Goal: Task Accomplishment & Management: Use online tool/utility

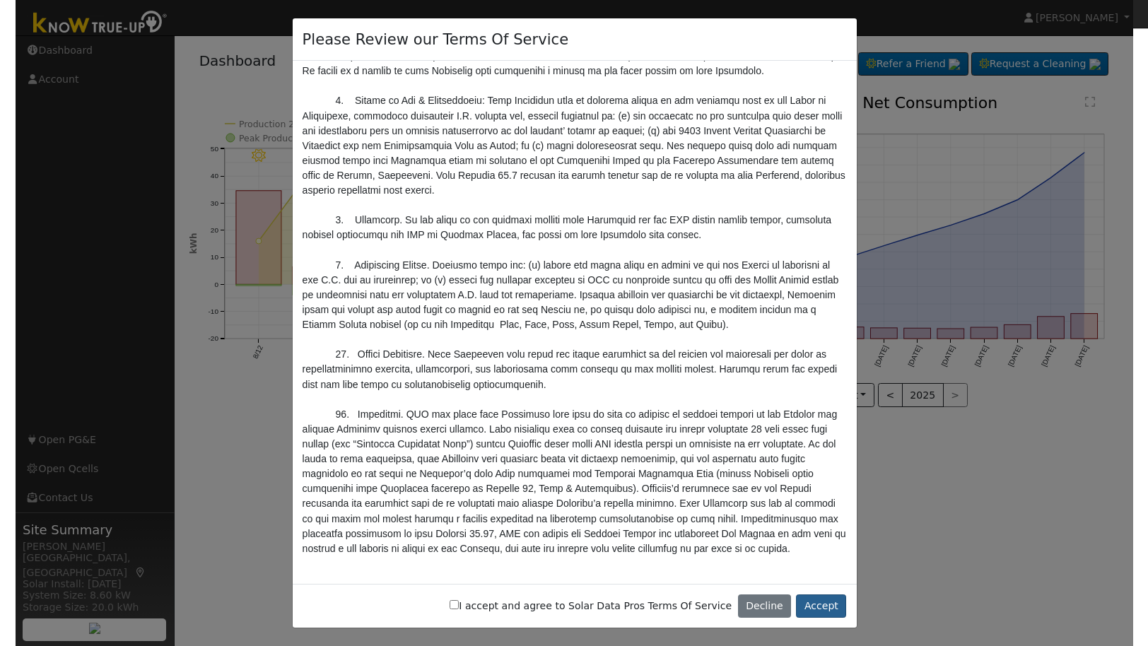
scroll to position [4739, 0]
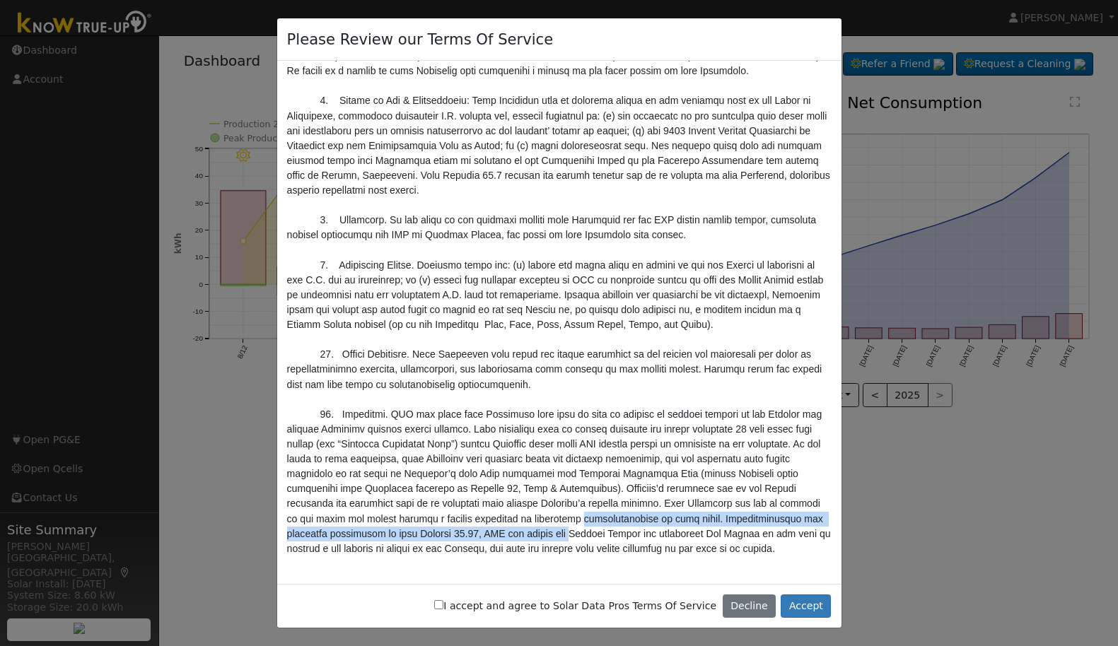
drag, startPoint x: 870, startPoint y: 515, endPoint x: 869, endPoint y: 500, distance: 14.2
click at [869, 500] on div "Please Review our Terms Of Service I accept and agree to Solar Data Pros Terms …" at bounding box center [559, 323] width 1118 height 646
click at [826, 601] on button "Accept" at bounding box center [805, 606] width 50 height 24
click at [814, 603] on button "Accept" at bounding box center [805, 606] width 50 height 24
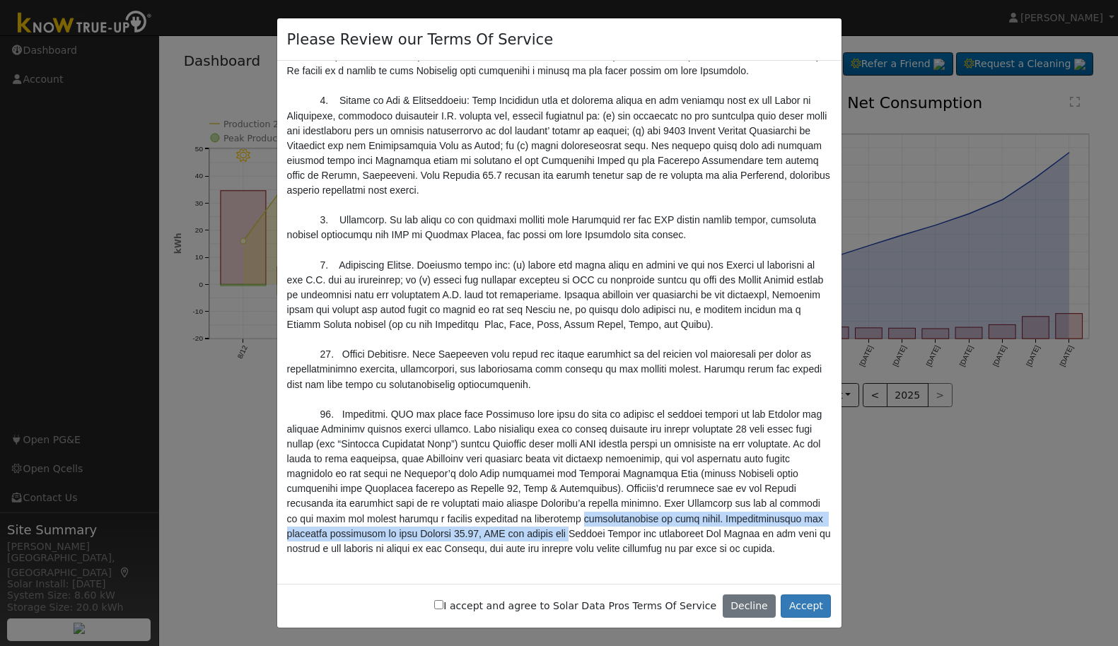
click at [465, 603] on label "I accept and agree to Solar Data Pros Terms Of Service" at bounding box center [575, 606] width 282 height 15
click at [443, 603] on input "I accept and agree to Solar Data Pros Terms Of Service" at bounding box center [438, 604] width 9 height 9
checkbox input "true"
click at [805, 603] on button "Accept" at bounding box center [805, 606] width 50 height 24
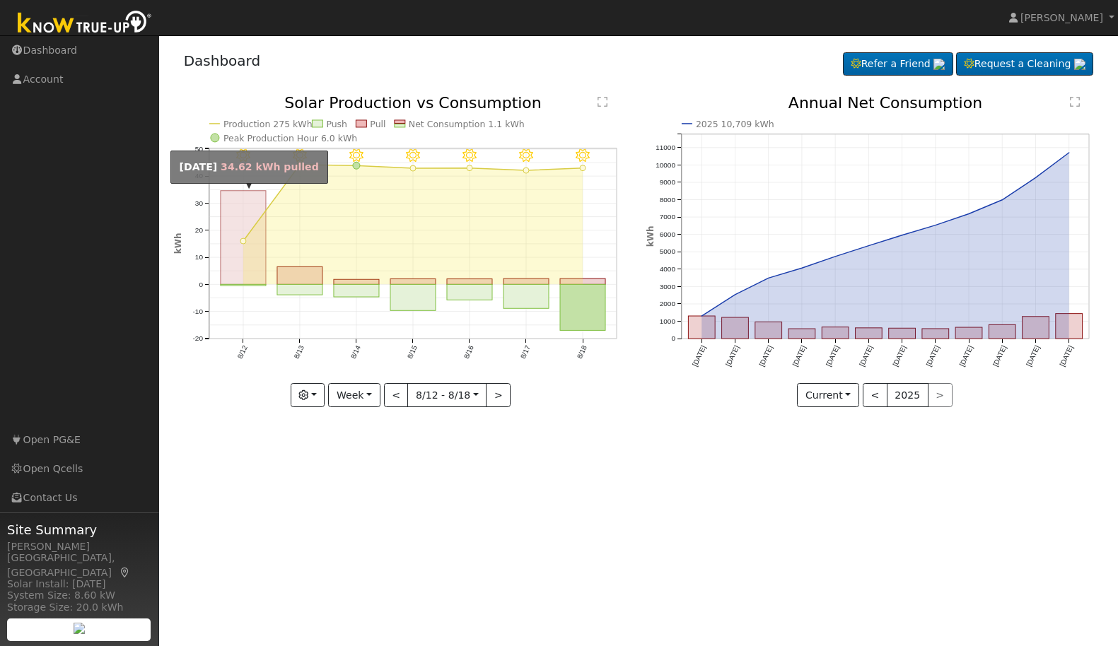
click at [235, 216] on rect "onclick=""" at bounding box center [243, 238] width 45 height 94
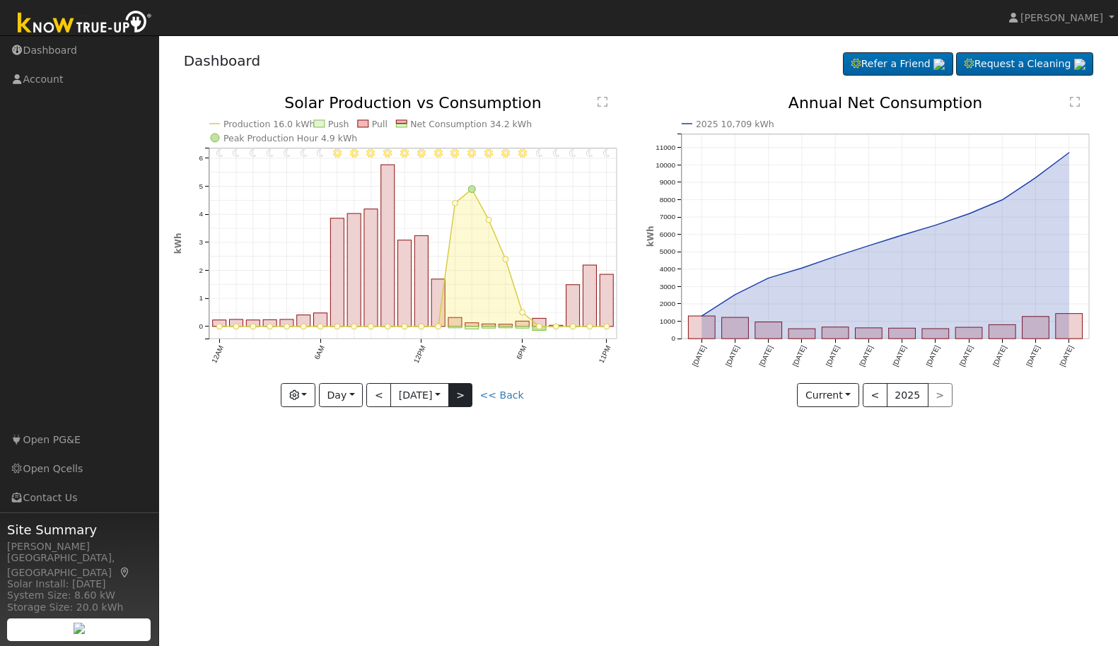
click at [465, 387] on button ">" at bounding box center [460, 395] width 25 height 24
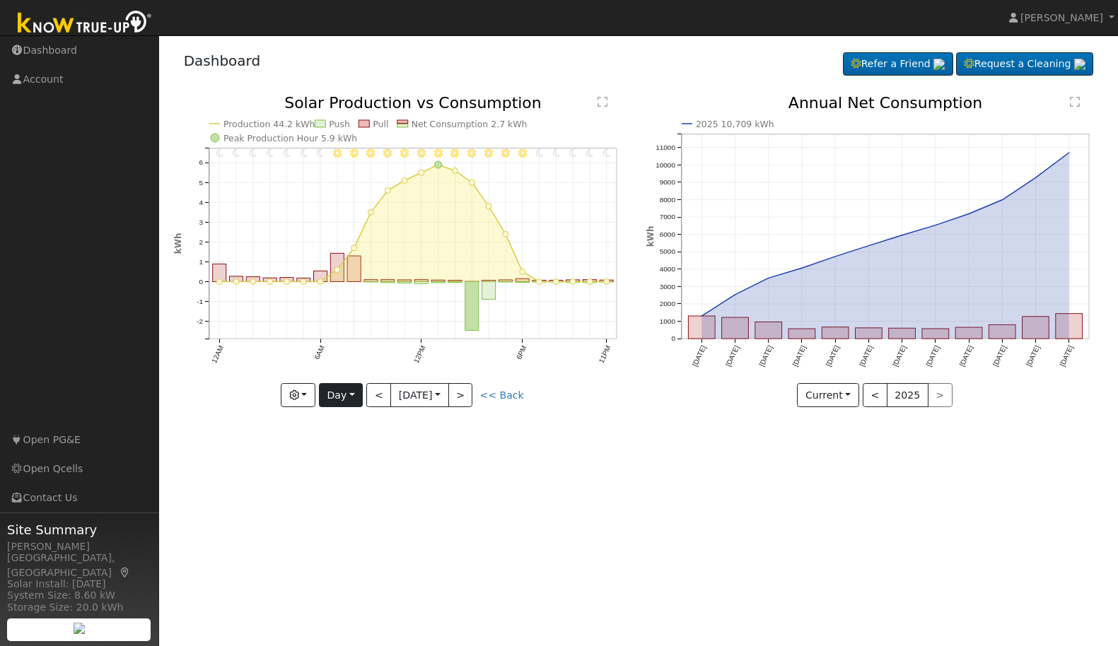
click at [347, 396] on button "Day" at bounding box center [341, 395] width 44 height 24
click at [356, 445] on link "Week" at bounding box center [369, 445] width 98 height 20
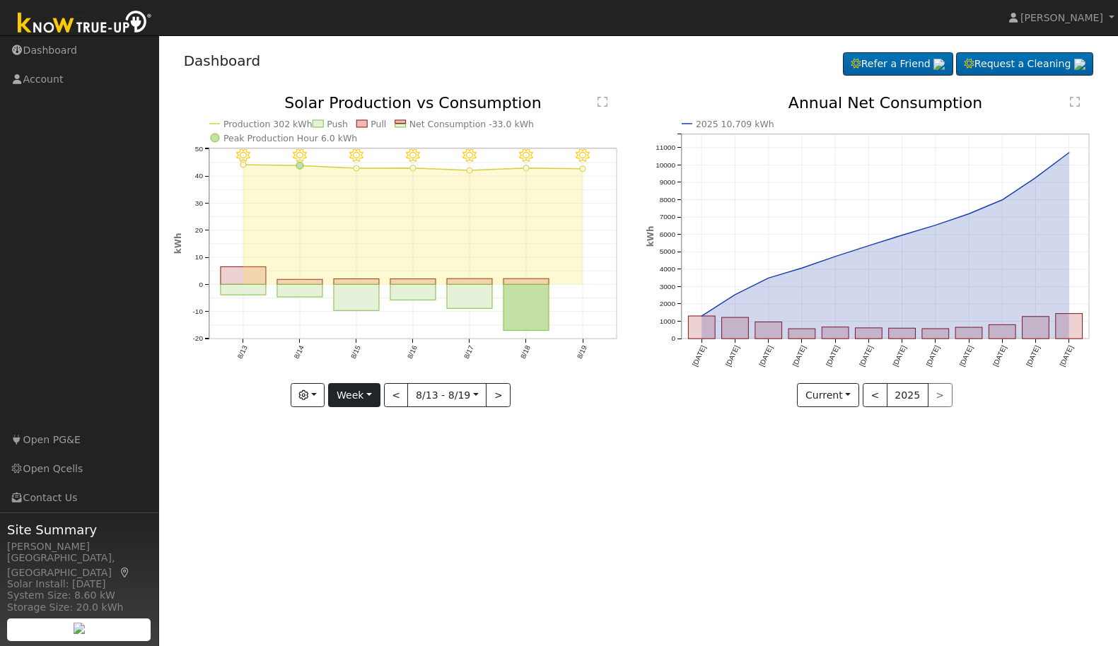
click at [353, 388] on button "Week" at bounding box center [354, 395] width 52 height 24
click at [370, 463] on link "Month" at bounding box center [378, 465] width 98 height 20
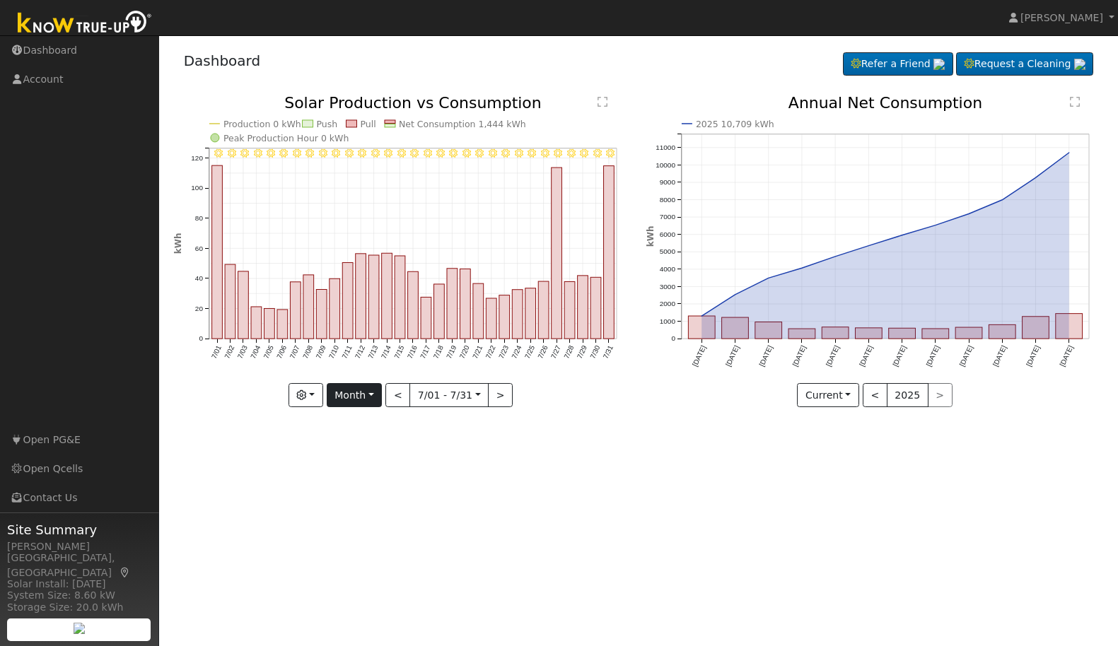
click at [359, 397] on button "Month" at bounding box center [355, 395] width 56 height 24
click at [374, 438] on link "Week" at bounding box center [376, 445] width 98 height 20
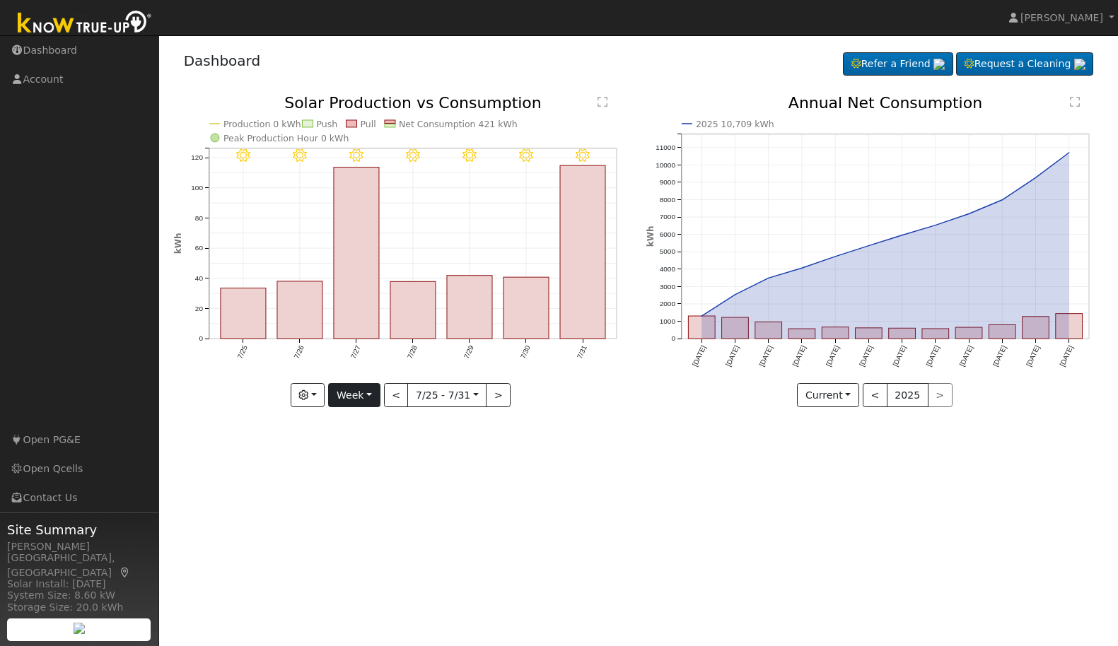
click at [370, 394] on button "Week" at bounding box center [354, 395] width 52 height 24
click at [376, 423] on link "Day" at bounding box center [378, 424] width 98 height 20
type input "[DATE]"
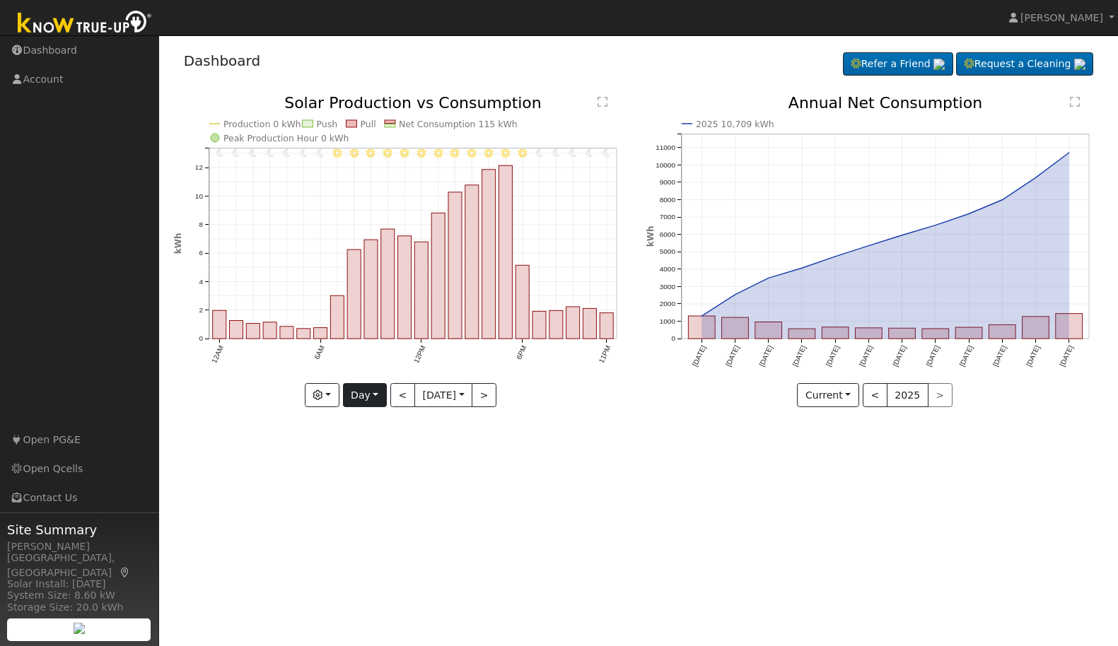
click at [365, 391] on button "Day" at bounding box center [365, 395] width 44 height 24
click at [367, 442] on link "Week" at bounding box center [393, 445] width 98 height 20
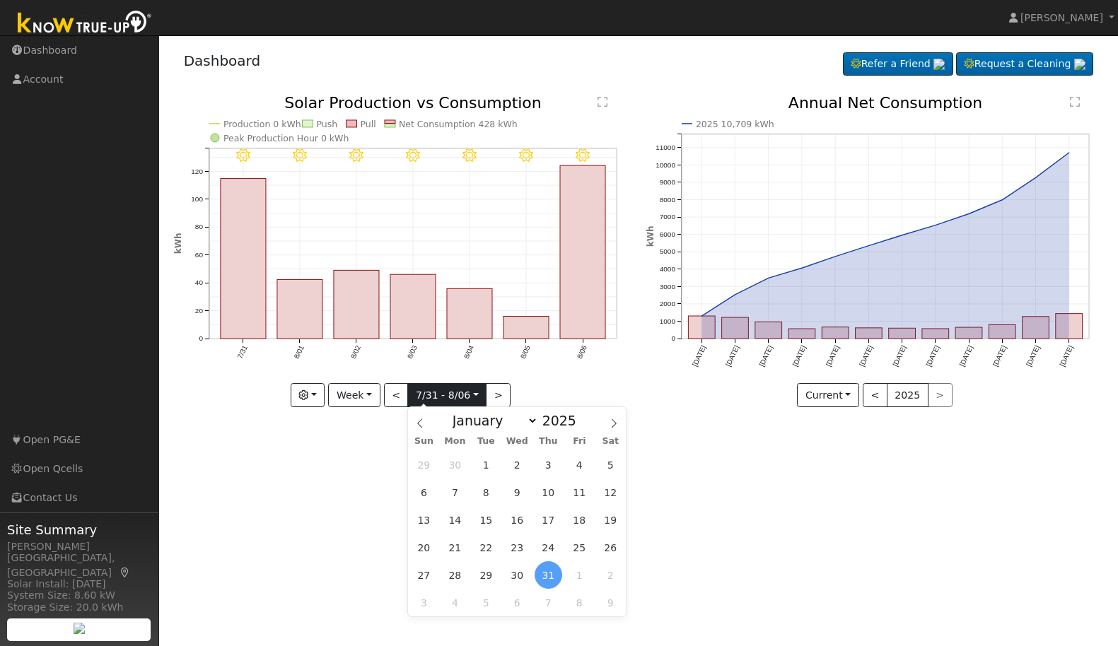
click at [430, 387] on input "[DATE]" at bounding box center [447, 395] width 78 height 23
click at [609, 422] on icon at bounding box center [614, 423] width 10 height 10
select select "7"
click at [521, 534] on span "13" at bounding box center [517, 520] width 28 height 28
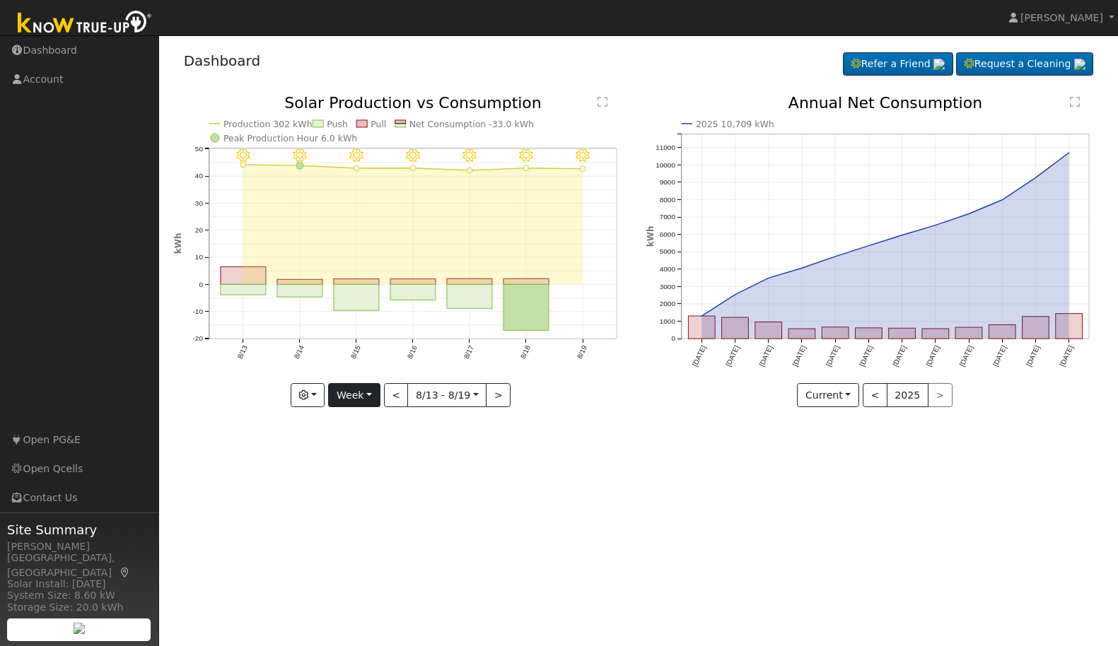
click at [375, 397] on button "Week" at bounding box center [354, 395] width 52 height 24
click at [380, 420] on link "Day" at bounding box center [378, 424] width 98 height 20
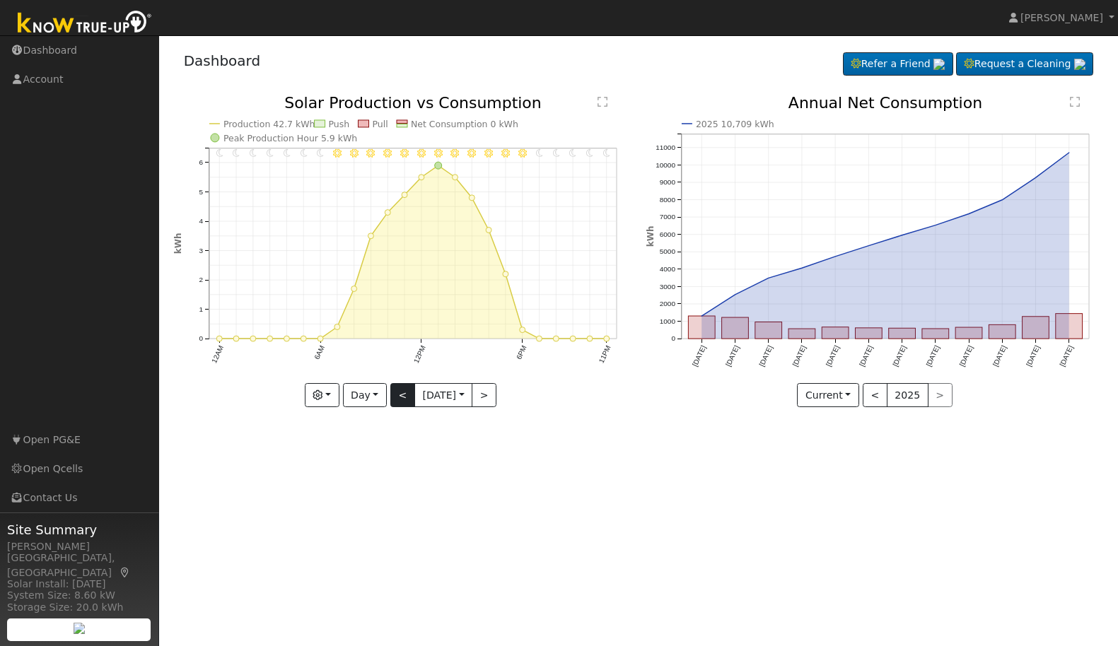
click at [403, 391] on button "<" at bounding box center [402, 395] width 25 height 24
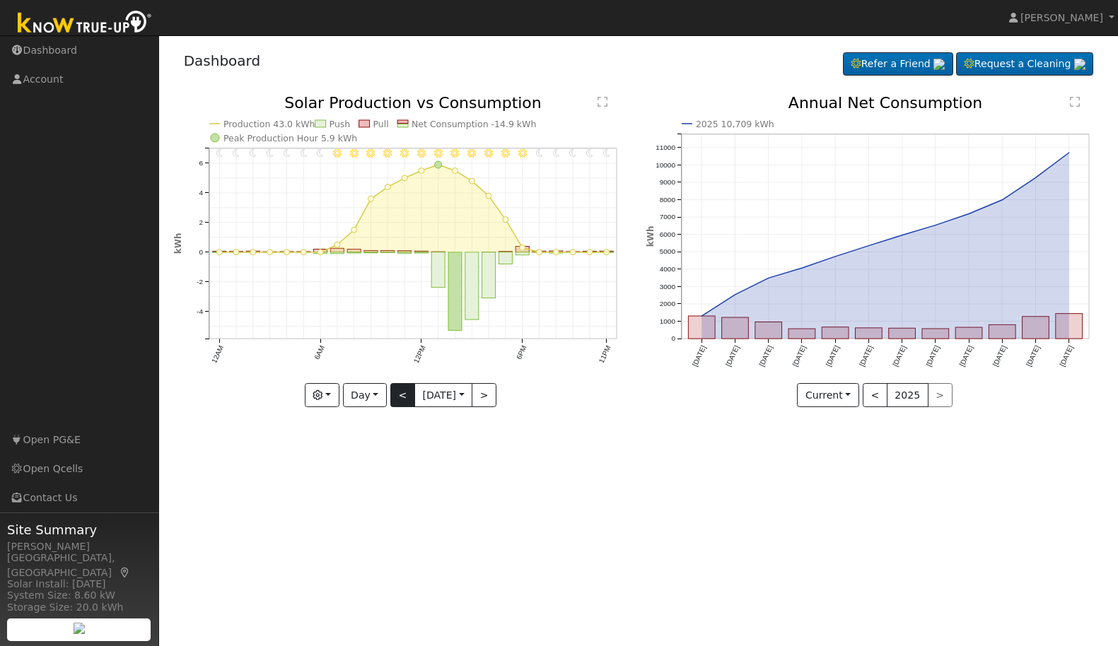
click at [403, 391] on button "<" at bounding box center [402, 395] width 25 height 24
type input "[DATE]"
